Goal: Task Accomplishment & Management: Use online tool/utility

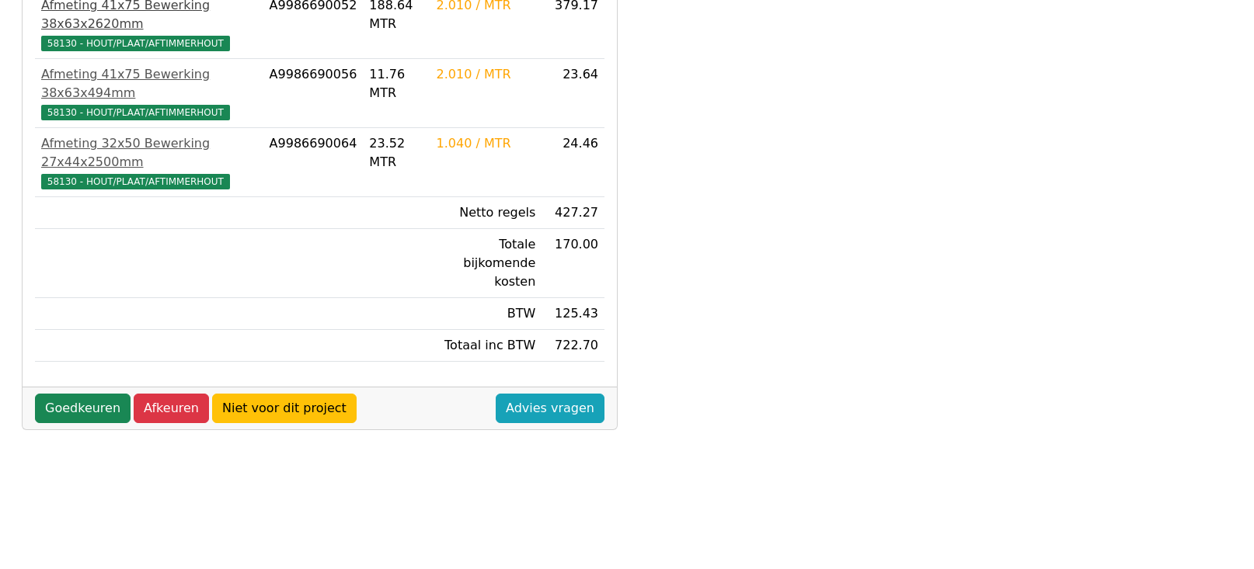
scroll to position [388, 0]
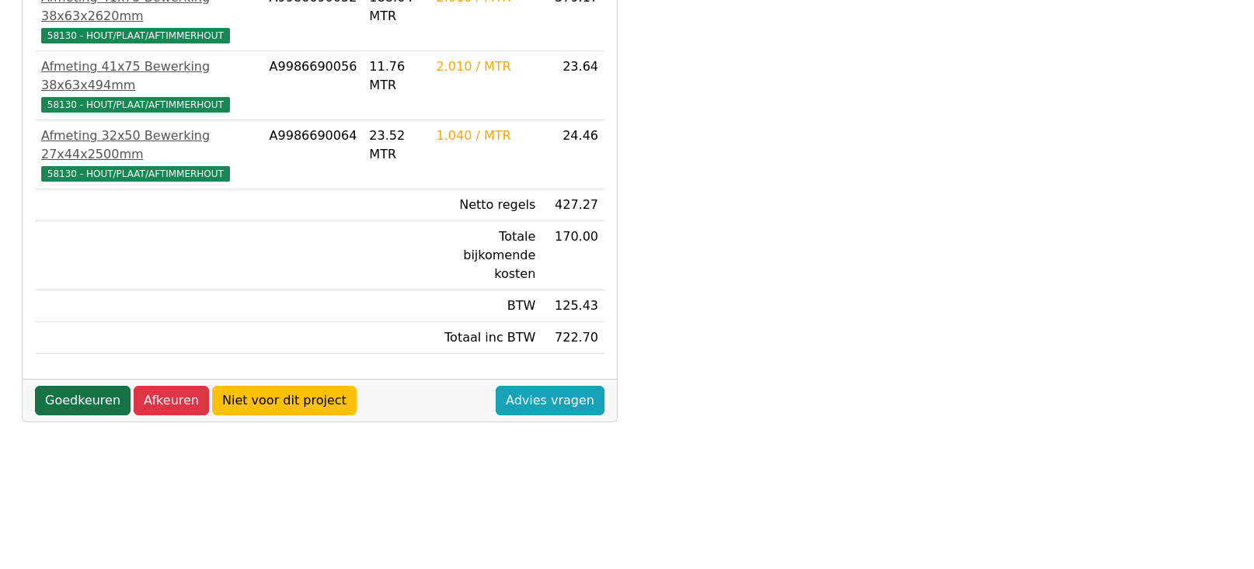
click at [71, 386] on link "Goedkeuren" at bounding box center [83, 401] width 96 height 30
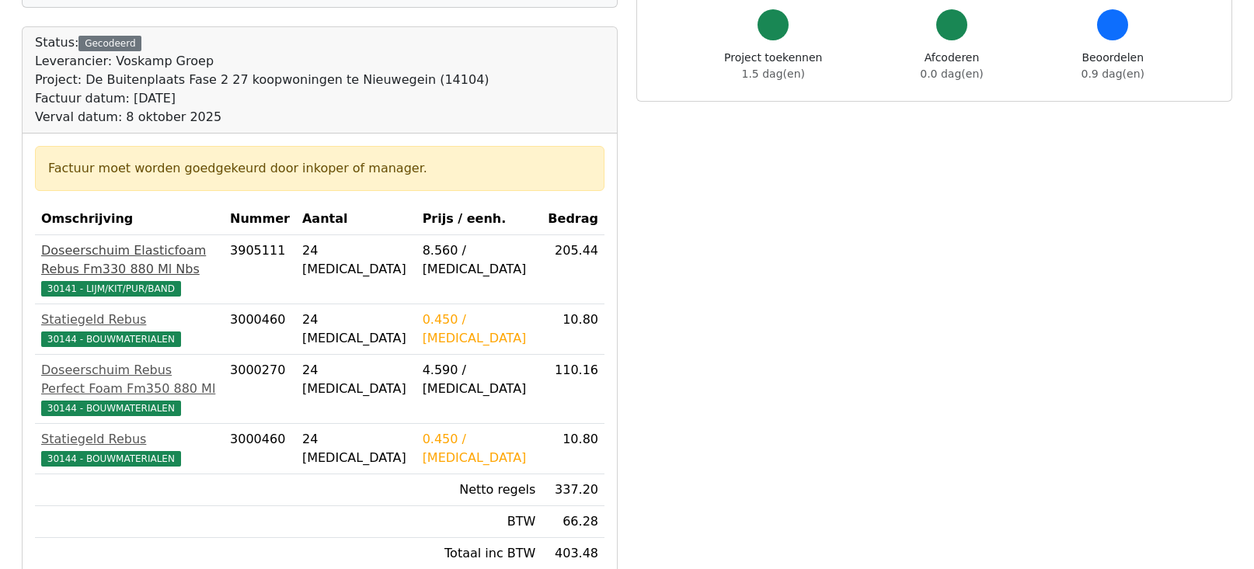
scroll to position [233, 0]
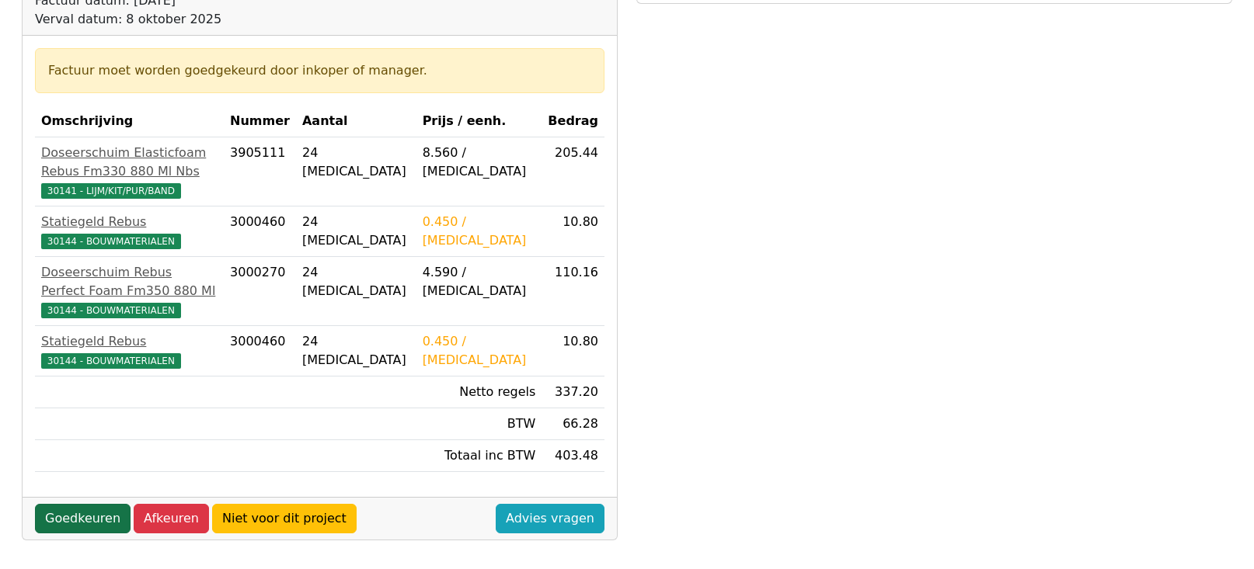
click at [85, 504] on link "Goedkeuren" at bounding box center [83, 519] width 96 height 30
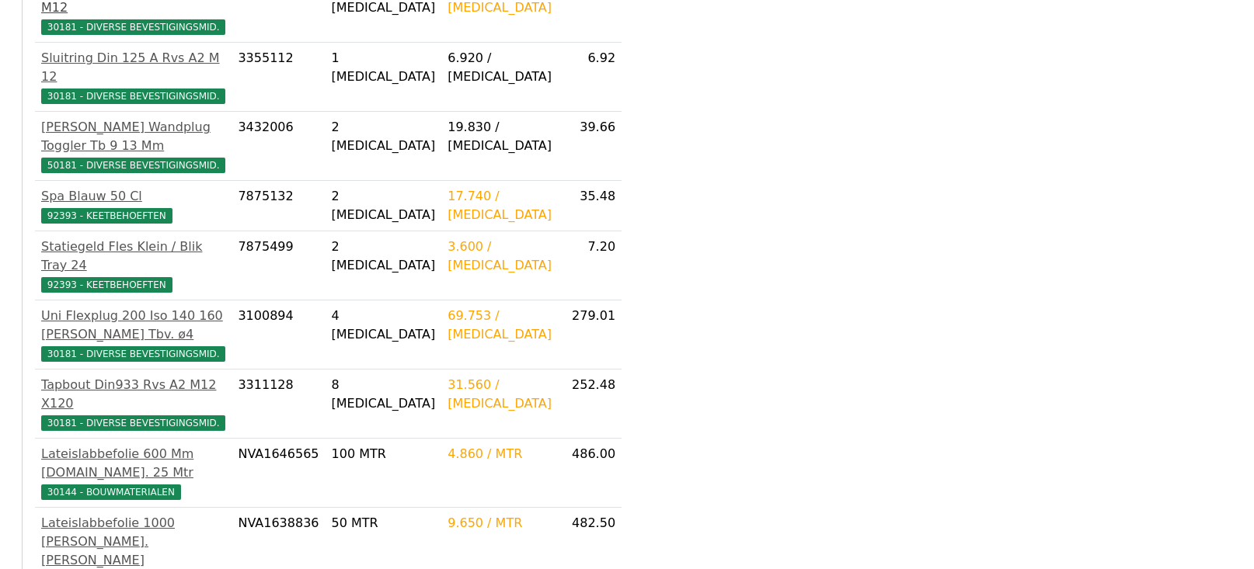
scroll to position [544, 0]
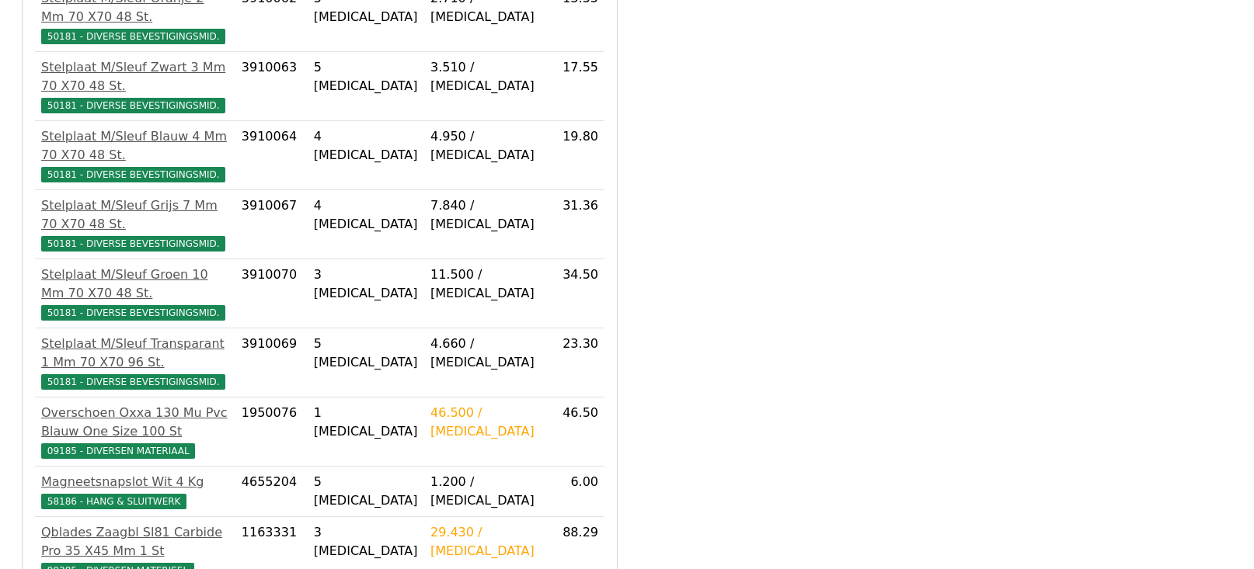
scroll to position [659, 0]
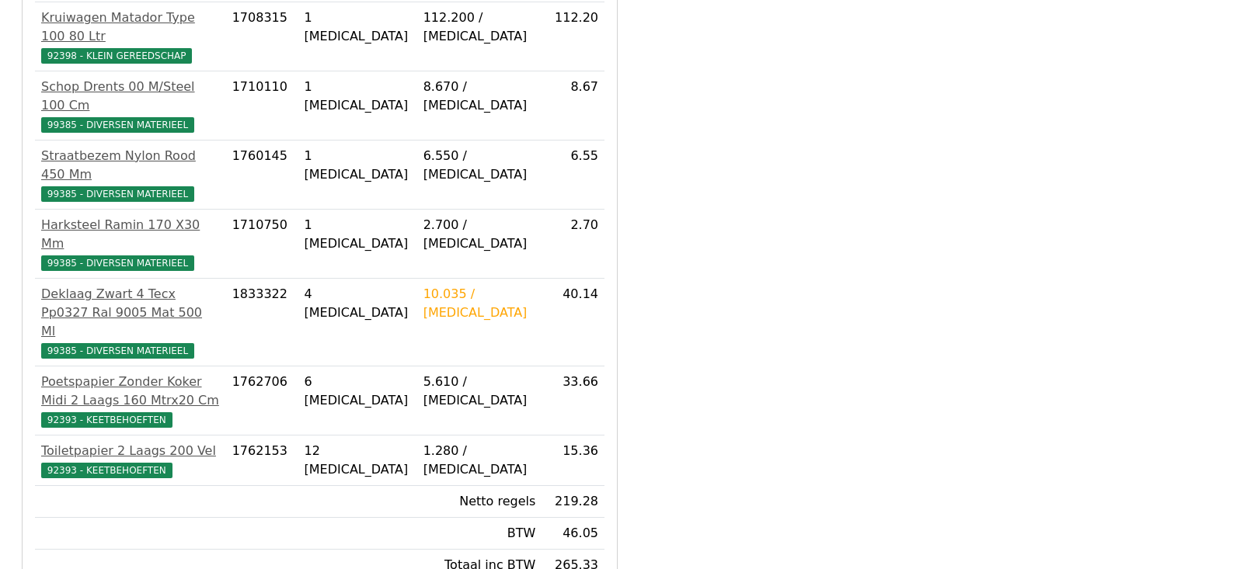
scroll to position [388, 0]
